Goal: Task Accomplishment & Management: Complete application form

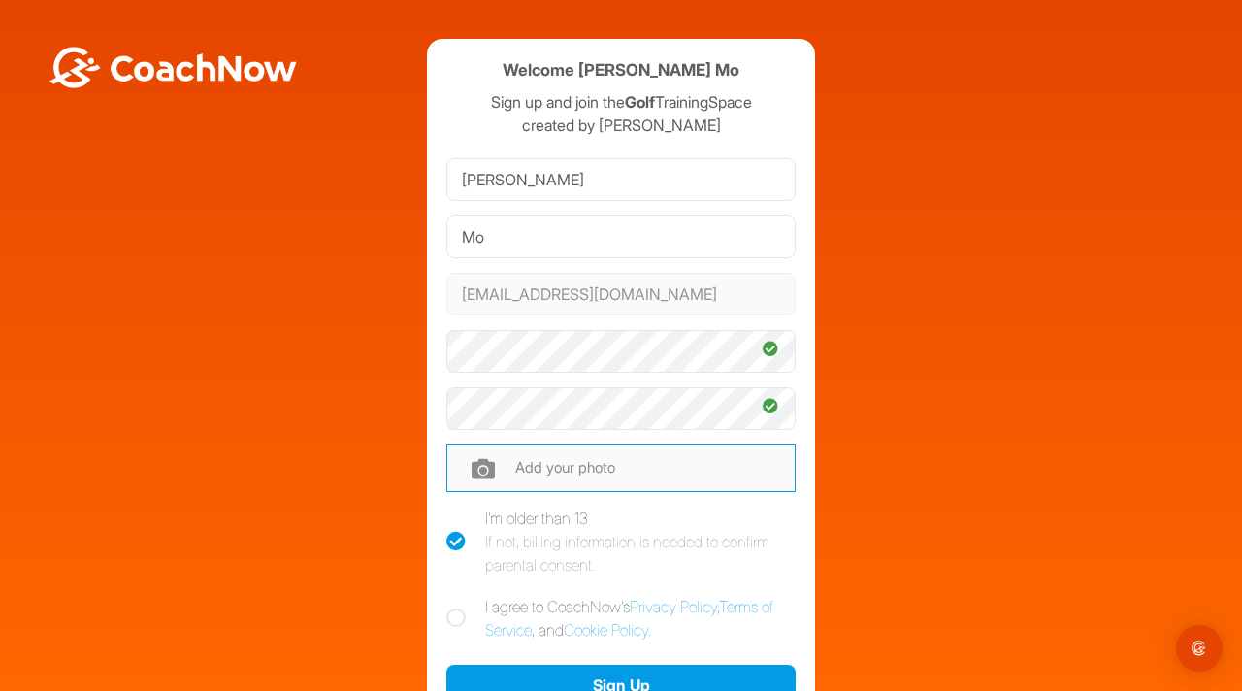
click at [588, 475] on input "file" at bounding box center [620, 467] width 349 height 47
type input "C:\fakepath\Super Future Kid Portrait.jpeg"
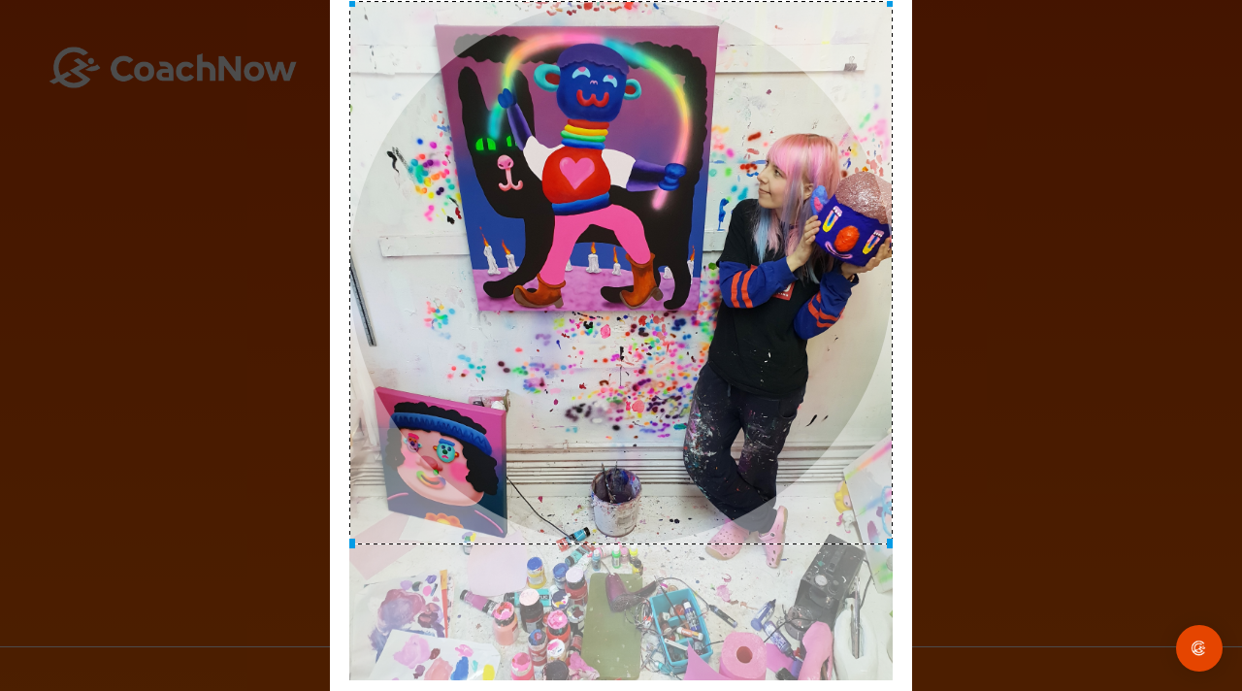
drag, startPoint x: 648, startPoint y: 296, endPoint x: 632, endPoint y: 169, distance: 128.2
click at [632, 169] on div at bounding box center [620, 272] width 543 height 543
drag, startPoint x: 709, startPoint y: 214, endPoint x: 669, endPoint y: 156, distance: 70.5
click at [669, 156] on div at bounding box center [620, 272] width 543 height 543
drag, startPoint x: 810, startPoint y: 305, endPoint x: 802, endPoint y: 280, distance: 25.5
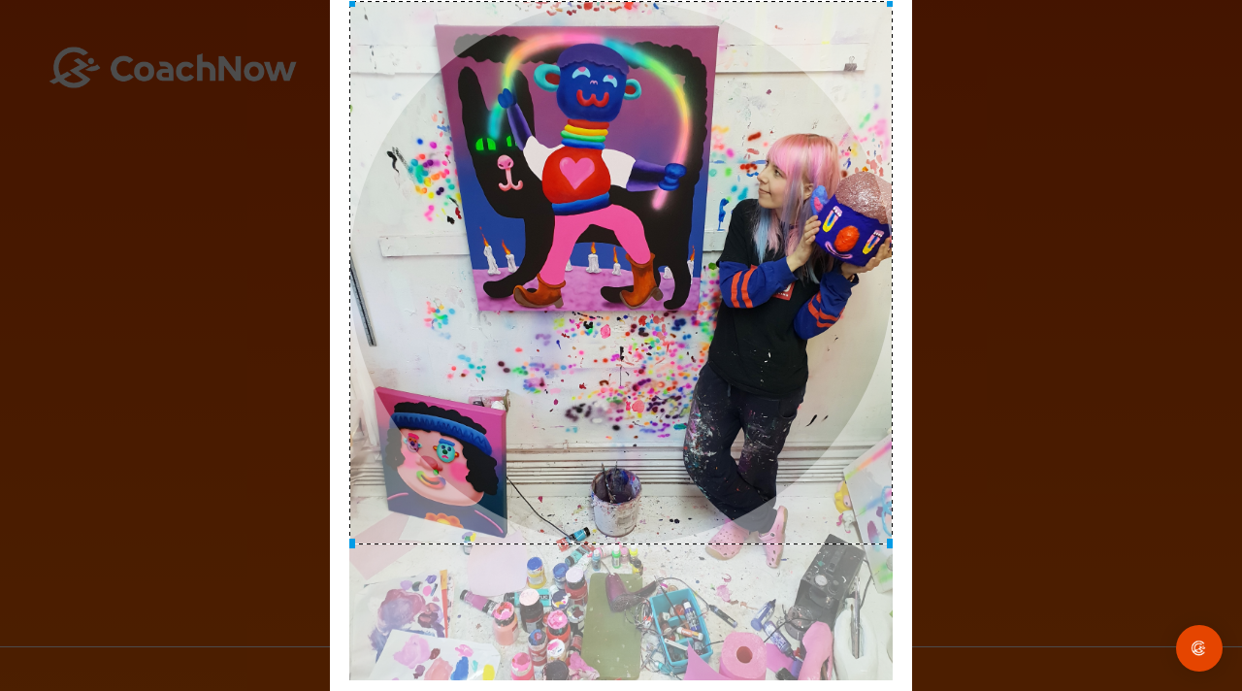
click at [802, 280] on div at bounding box center [620, 272] width 543 height 543
click at [690, 235] on div at bounding box center [620, 272] width 543 height 543
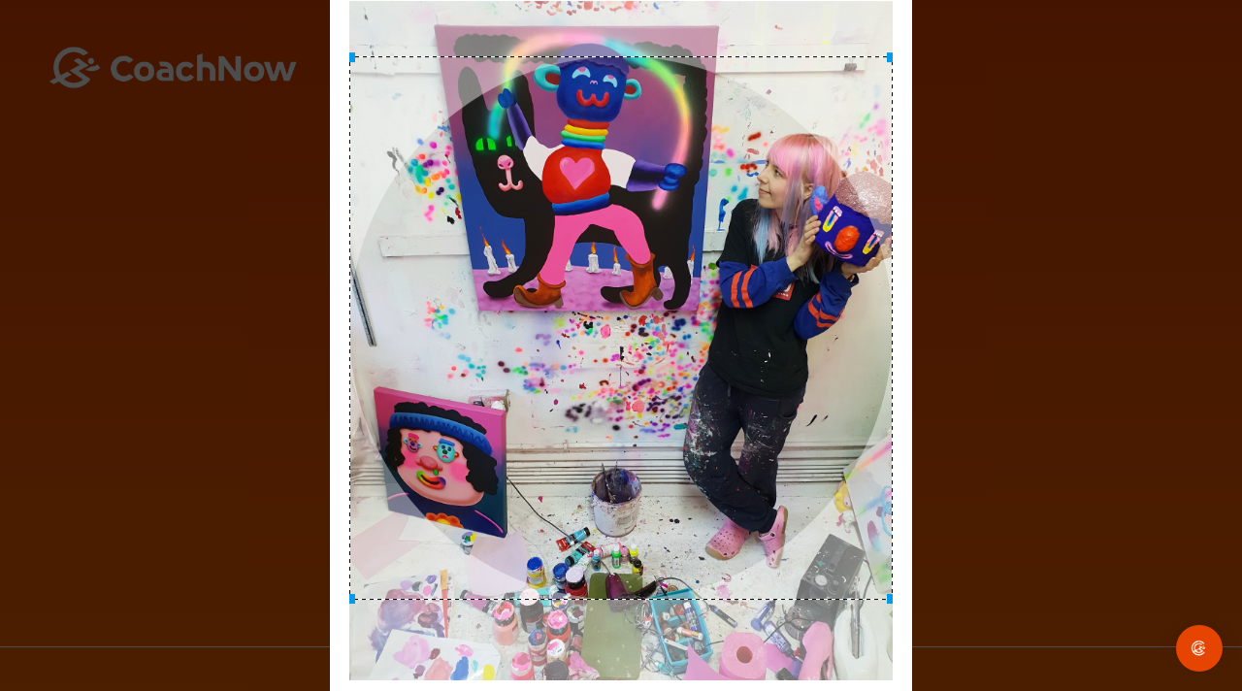
drag, startPoint x: 522, startPoint y: 391, endPoint x: 568, endPoint y: 446, distance: 71.7
click at [568, 446] on div at bounding box center [620, 327] width 543 height 543
click at [567, 446] on div at bounding box center [620, 327] width 543 height 543
click at [1199, 637] on img "Open Intercom Messenger" at bounding box center [1198, 647] width 25 height 25
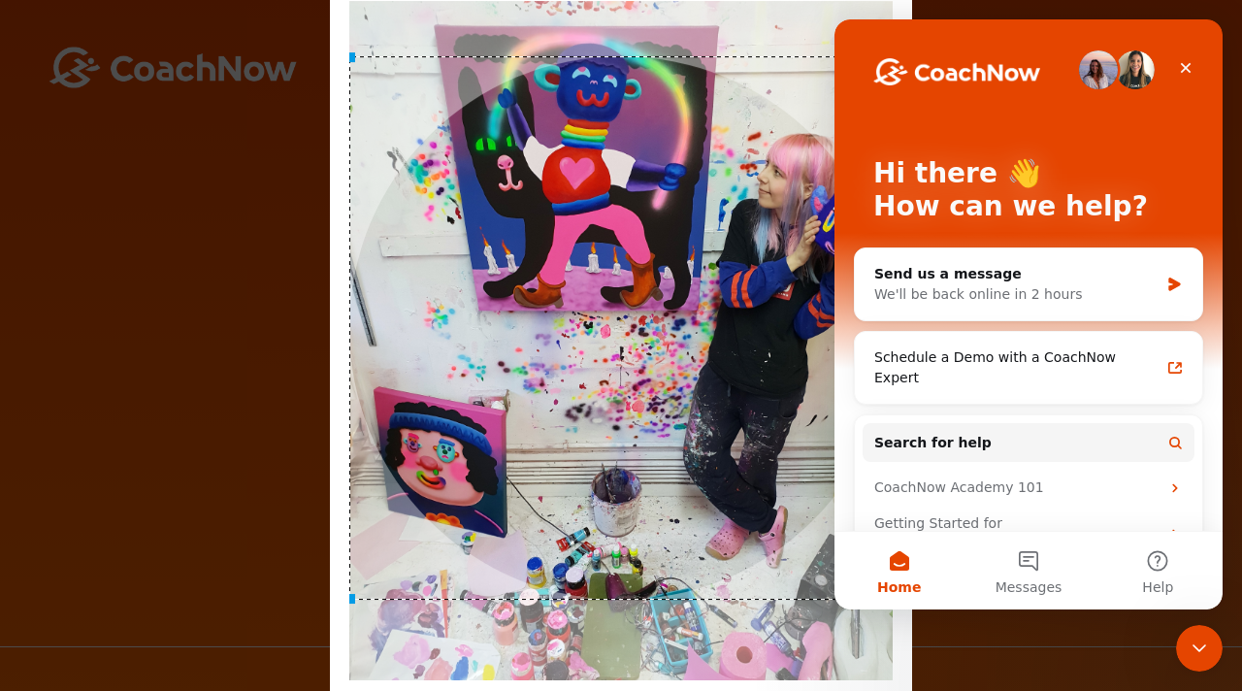
scroll to position [0, 0]
click at [1196, 59] on div "Close" at bounding box center [1185, 67] width 35 height 35
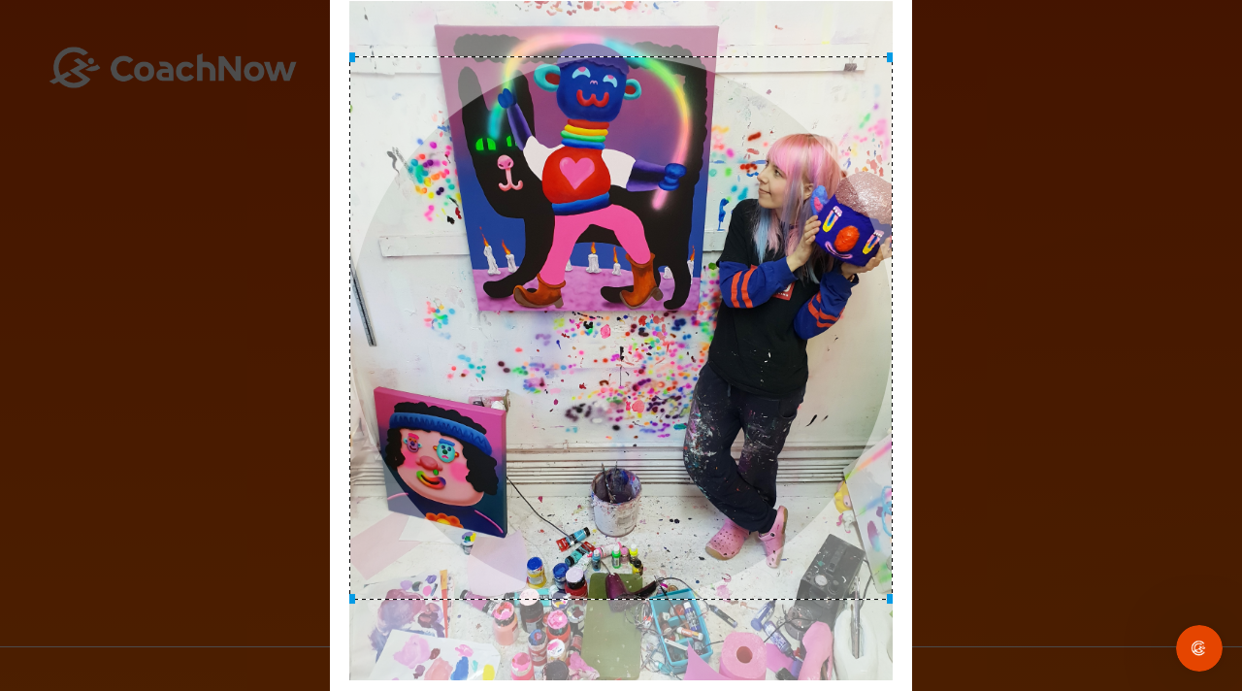
click at [1196, 59] on div "Adjust Your Picture ✕ Set Picture Cancel" at bounding box center [621, 345] width 1242 height 691
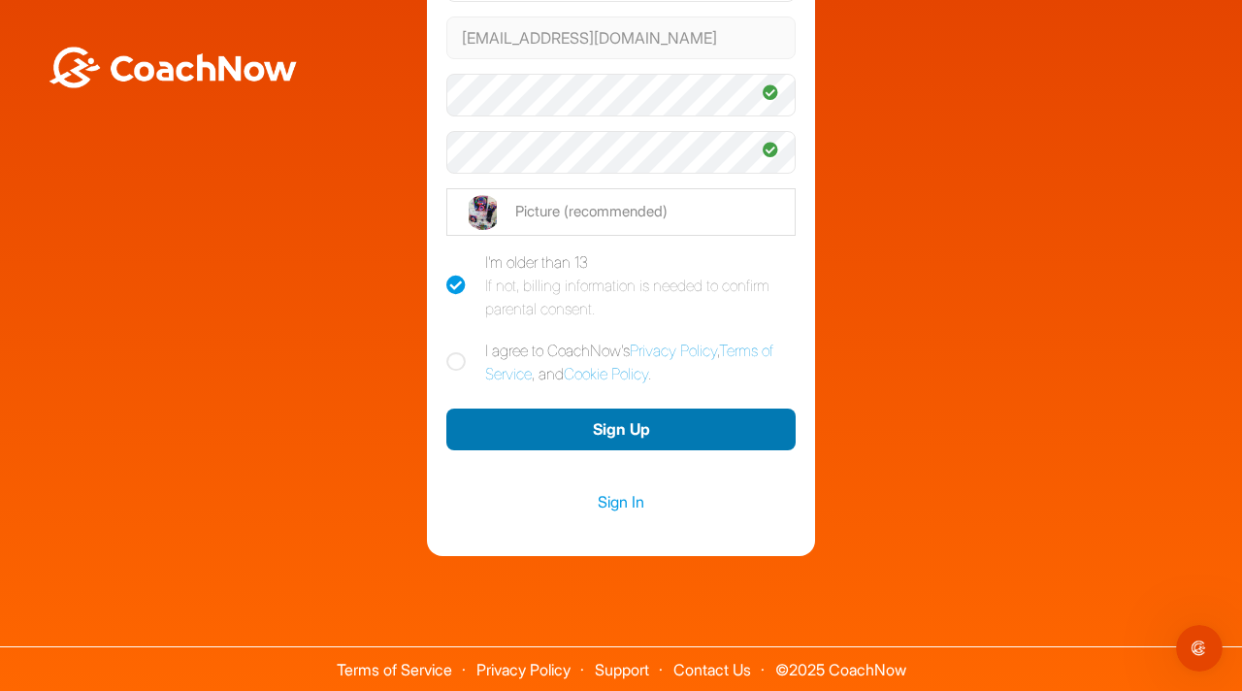
click at [601, 431] on button "Sign Up" at bounding box center [620, 429] width 349 height 42
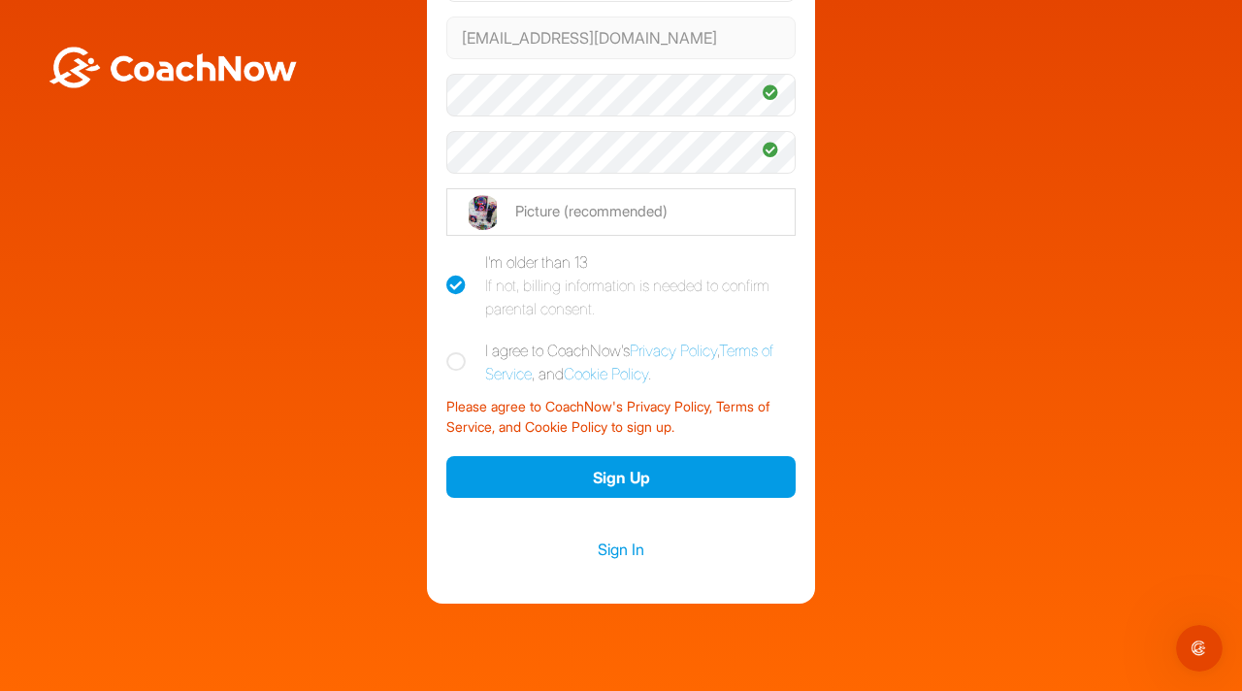
click at [452, 365] on icon at bounding box center [455, 361] width 19 height 19
click at [452, 351] on input "I agree to CoachNow's Privacy Policy , Terms of Service , and Cookie Policy ." at bounding box center [452, 345] width 13 height 13
checkbox input "true"
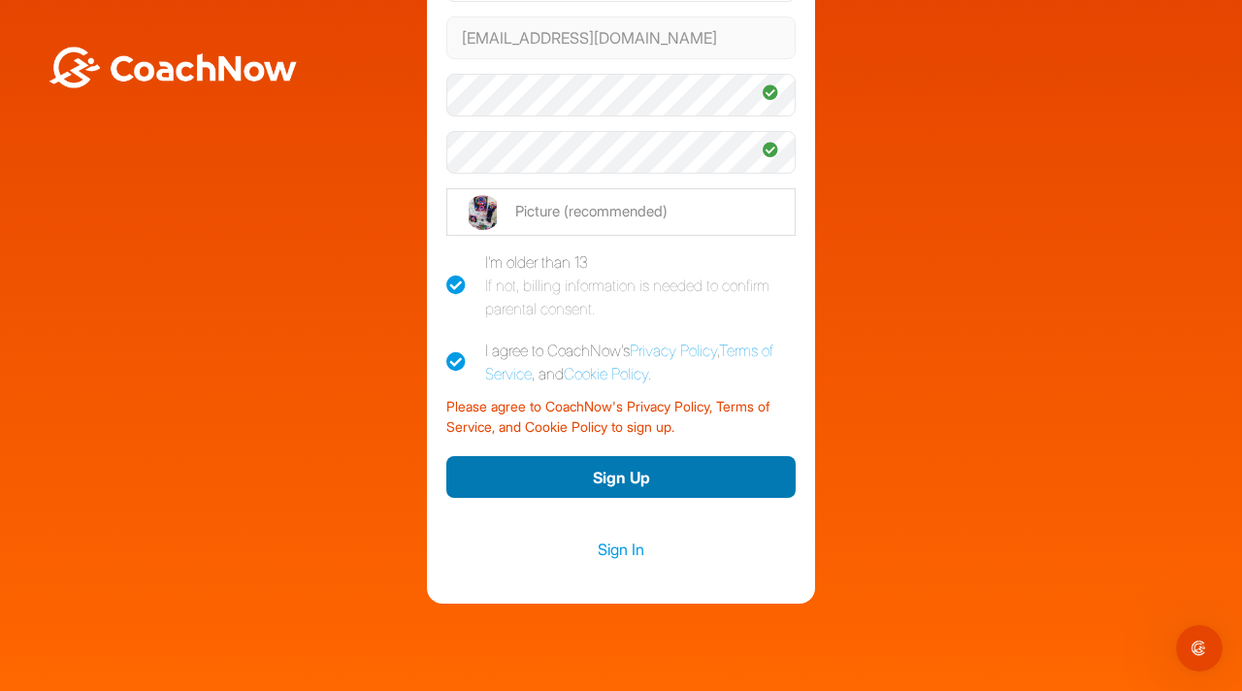
click at [604, 456] on button "Sign Up" at bounding box center [620, 477] width 349 height 42
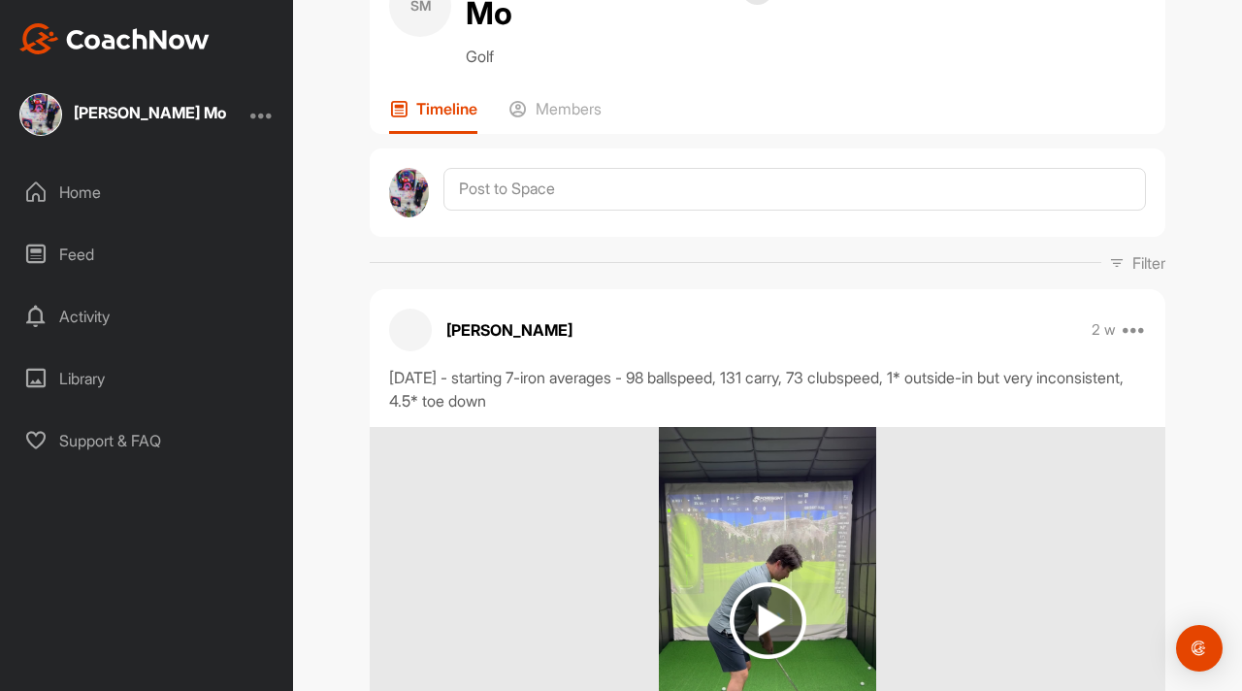
scroll to position [209, 0]
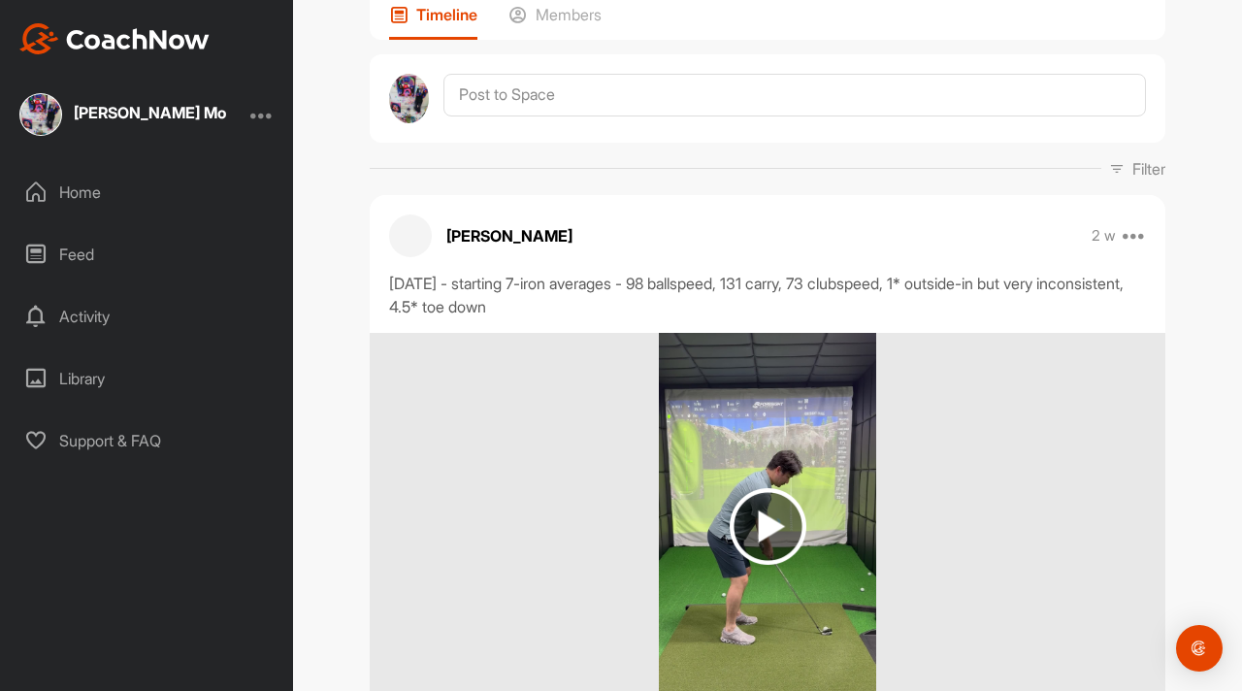
click at [764, 488] on img at bounding box center [768, 526] width 77 height 77
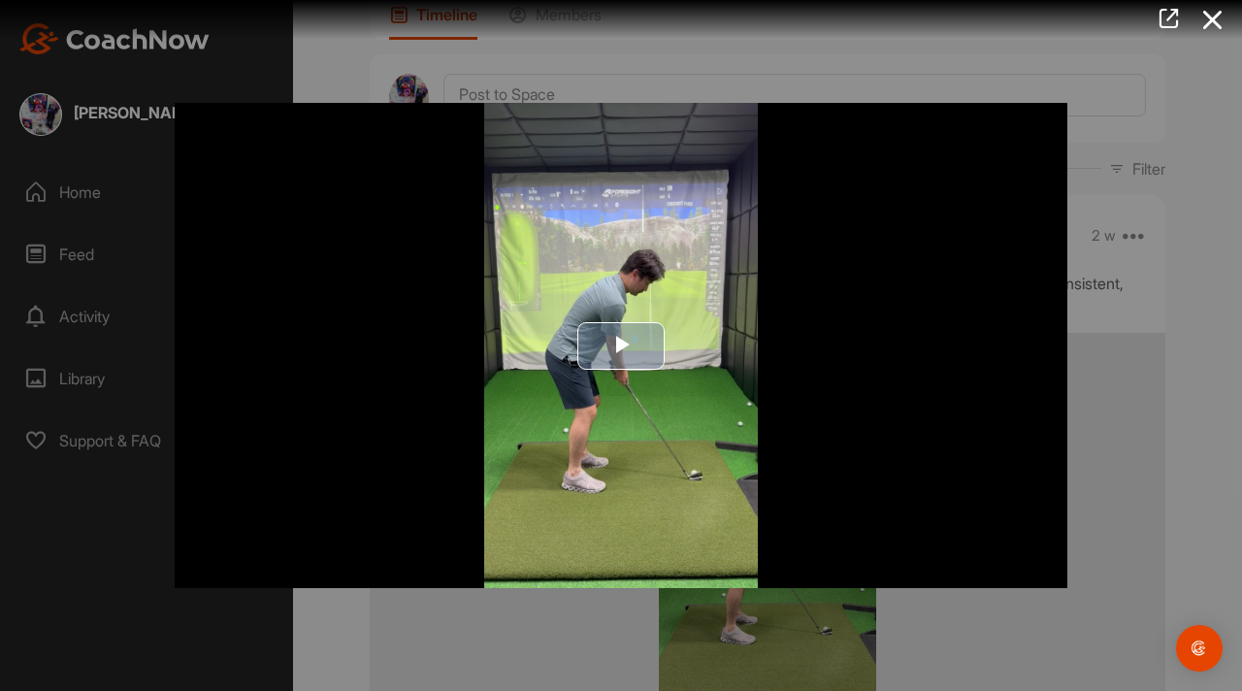
click at [621, 345] on span "Video Player" at bounding box center [621, 345] width 0 height 0
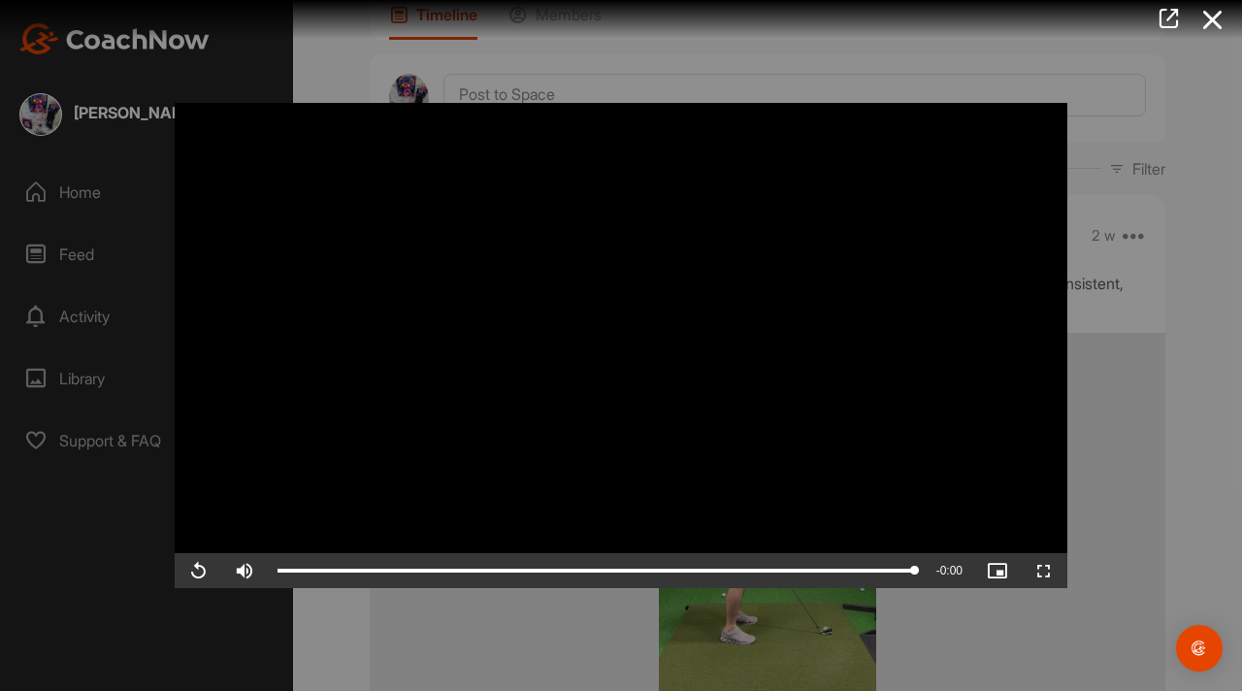
click at [260, 627] on div at bounding box center [621, 345] width 1242 height 691
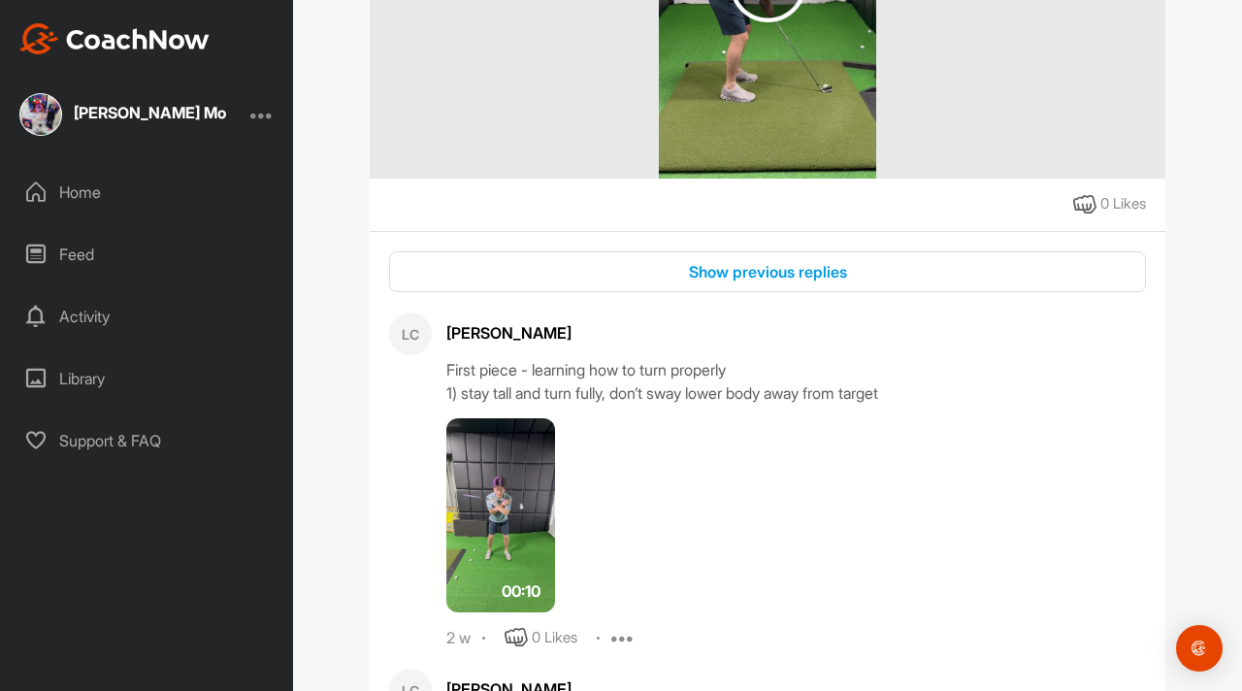
scroll to position [752, 0]
click at [504, 476] on img at bounding box center [500, 514] width 109 height 194
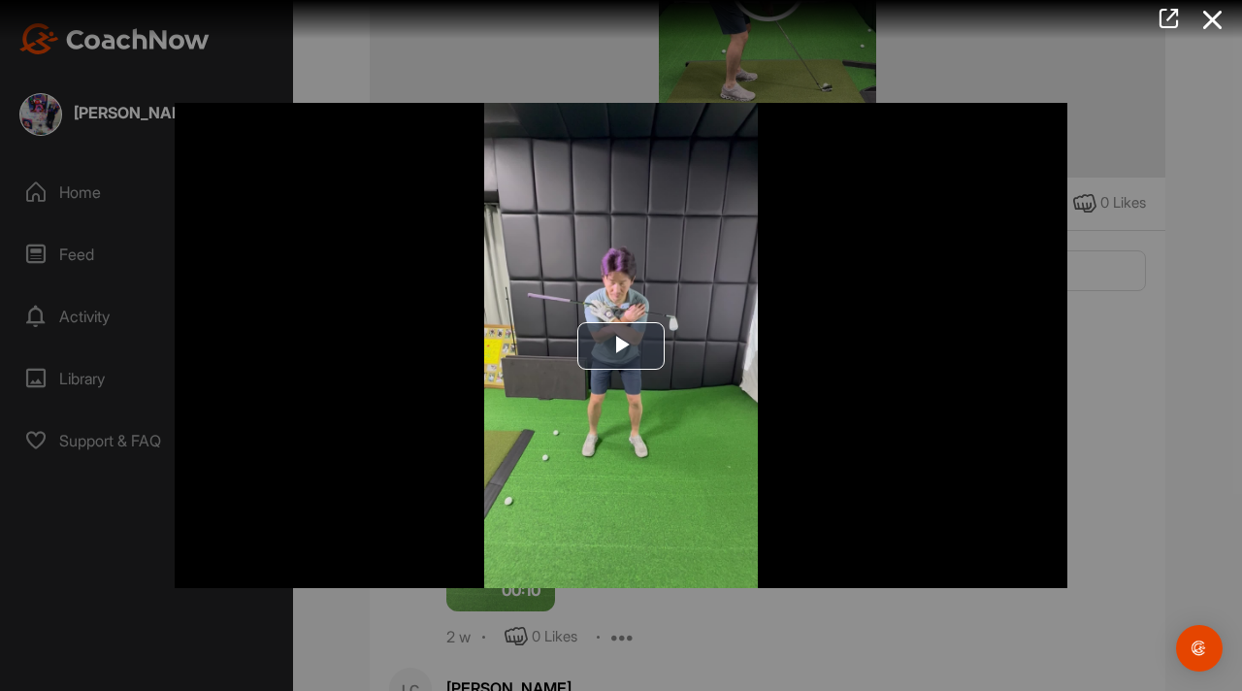
click at [1172, 284] on div at bounding box center [621, 345] width 1242 height 691
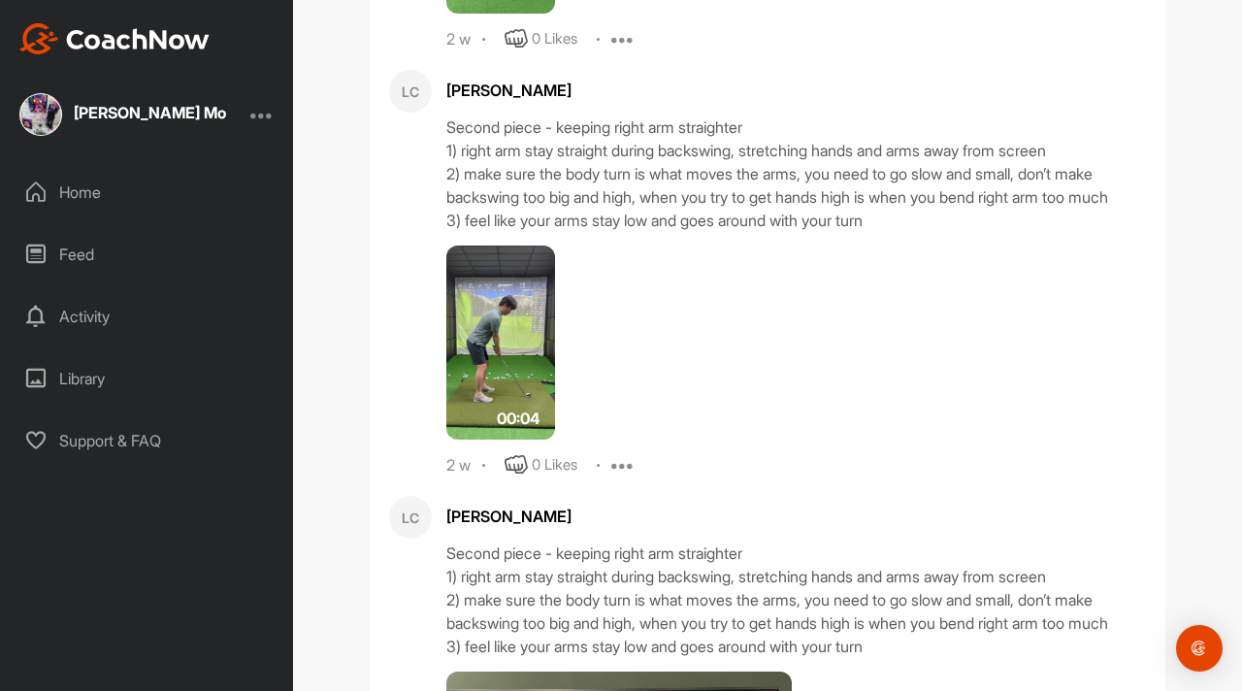
scroll to position [1296, 0]
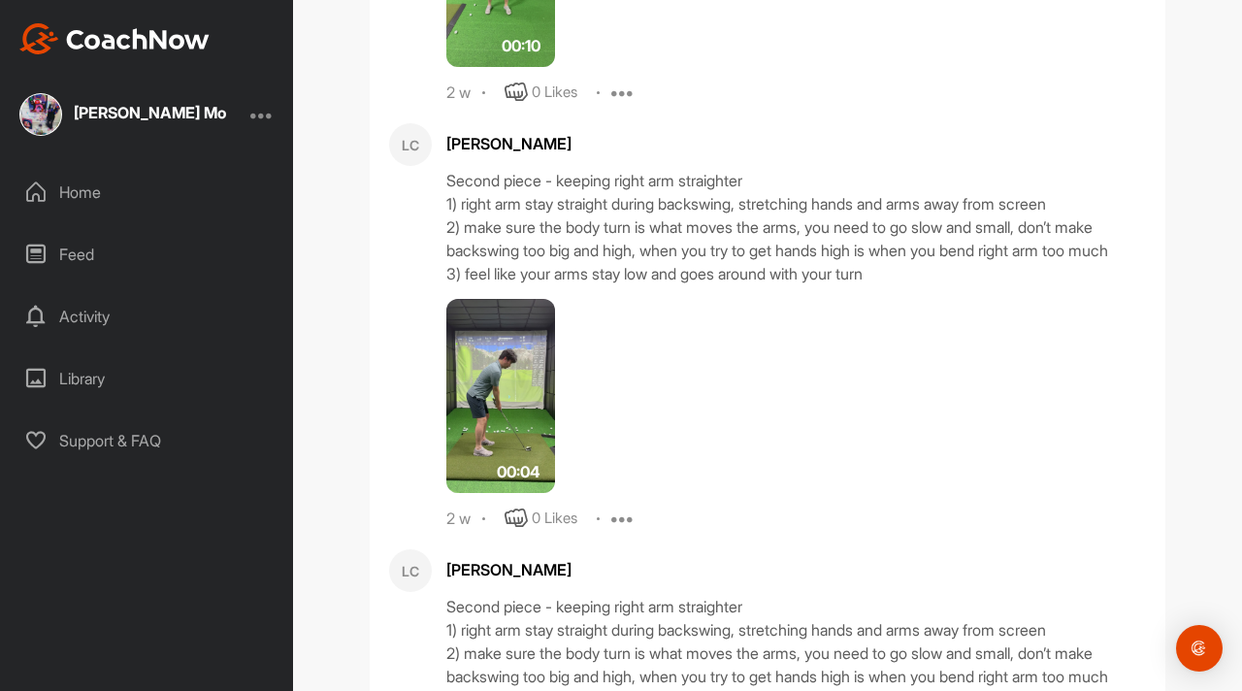
click at [108, 115] on div "[PERSON_NAME] Mo" at bounding box center [150, 113] width 152 height 16
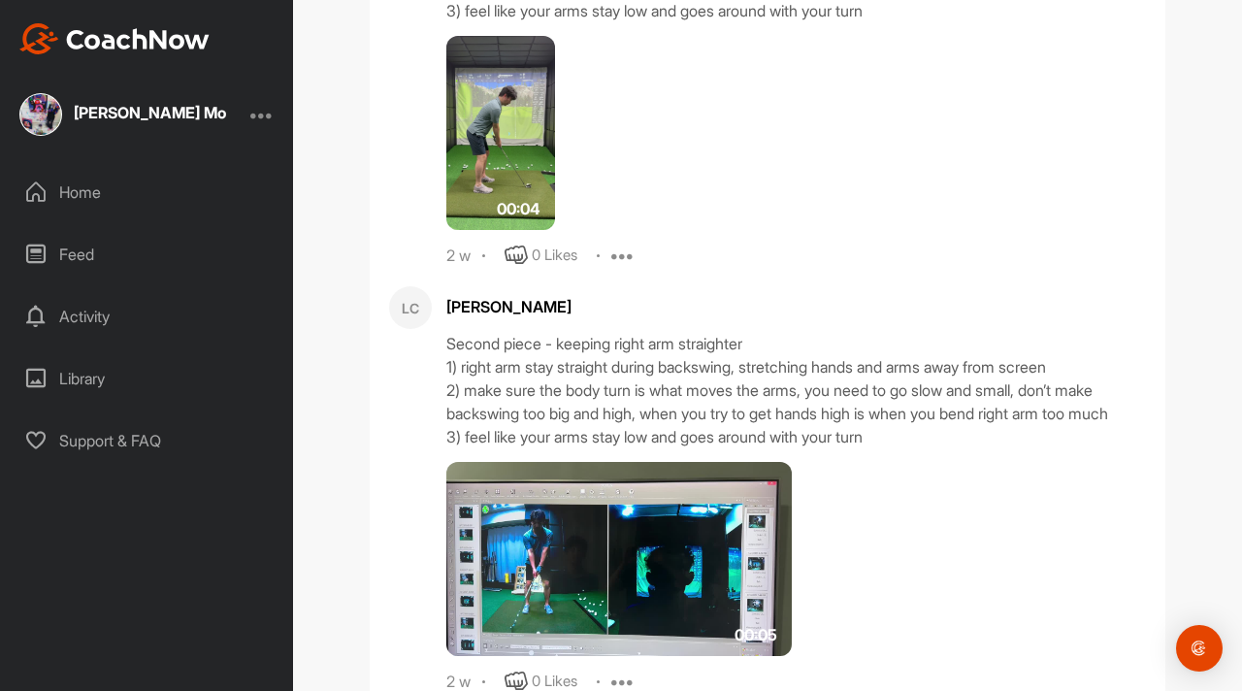
scroll to position [1708, 0]
